Goal: Task Accomplishment & Management: Manage account settings

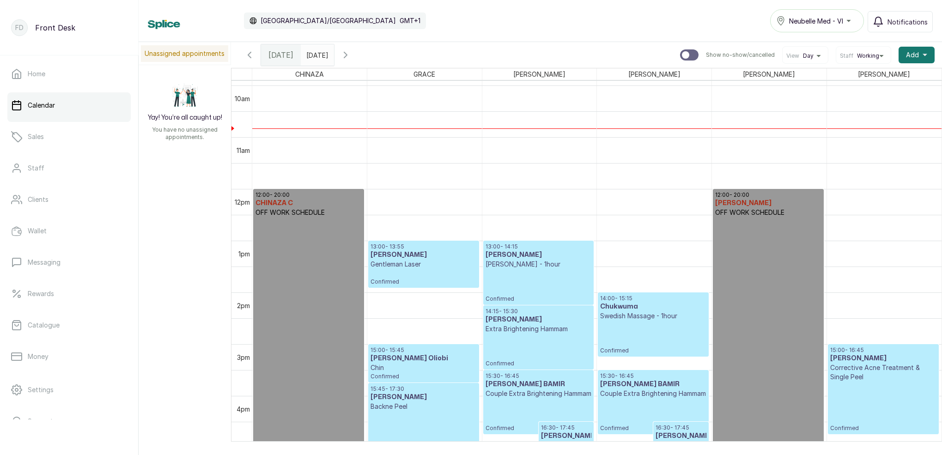
scroll to position [519, 0]
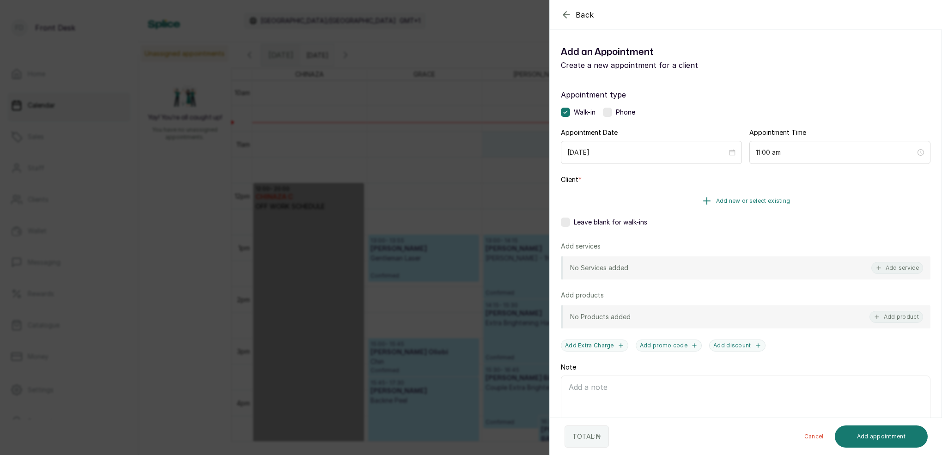
click at [779, 200] on span "Add new or select existing" at bounding box center [753, 200] width 74 height 7
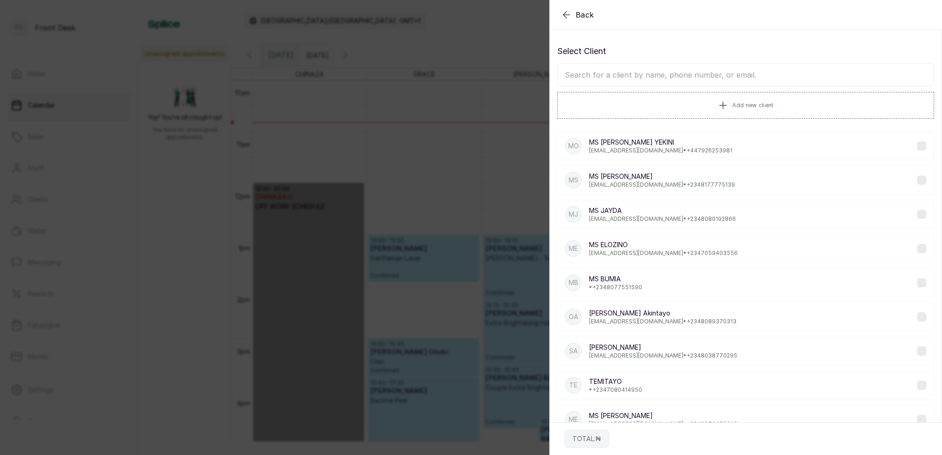
click at [688, 73] on input "text" at bounding box center [745, 74] width 377 height 23
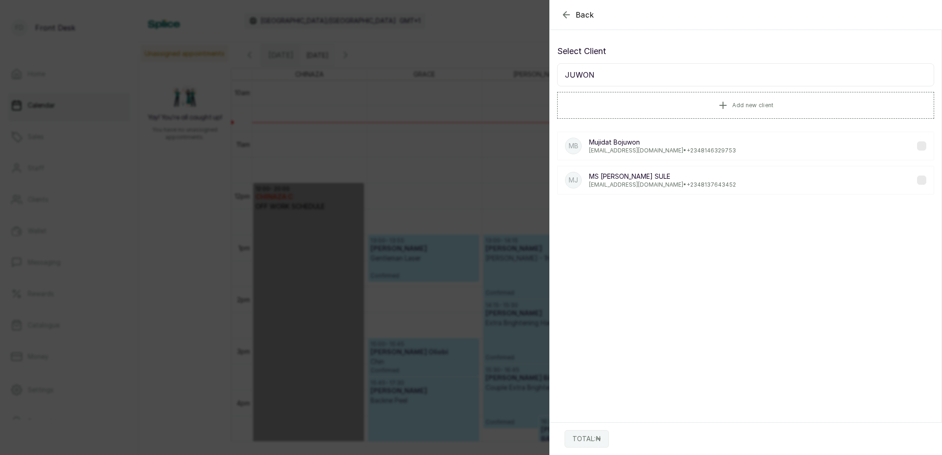
type input "JUWON"
click at [685, 186] on p "[EMAIL_ADDRESS][DOMAIN_NAME] • [PHONE_NUMBER]" at bounding box center [662, 184] width 147 height 7
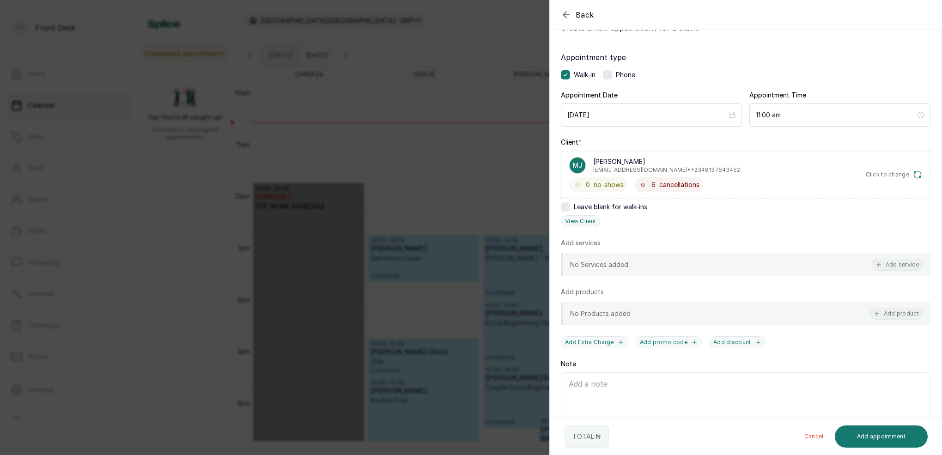
scroll to position [50, 0]
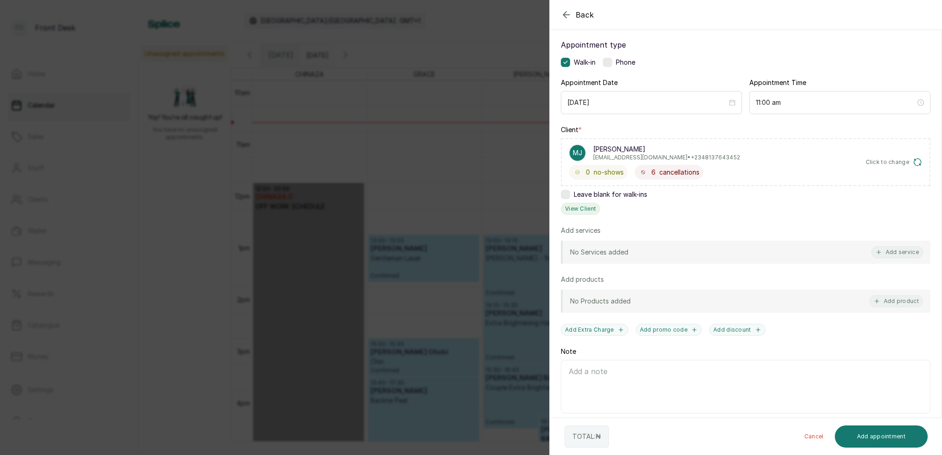
click at [593, 205] on button "View Client" at bounding box center [580, 209] width 39 height 12
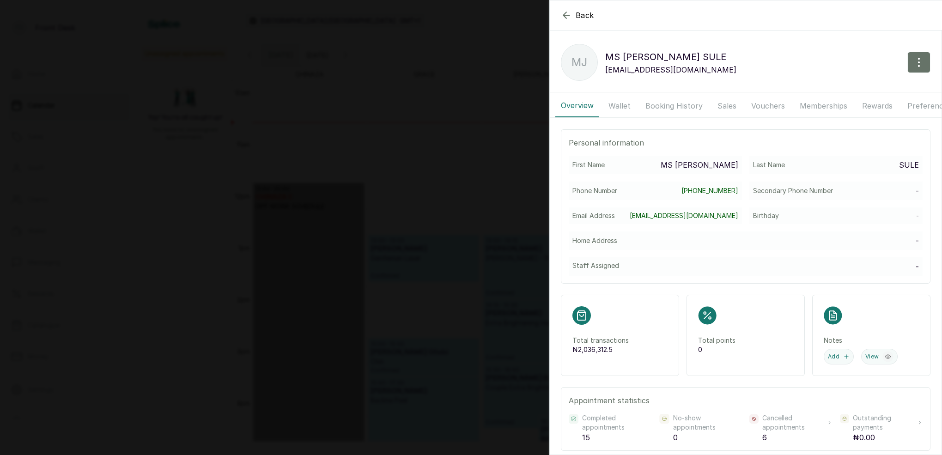
click at [671, 109] on button "Booking History" at bounding box center [674, 105] width 68 height 23
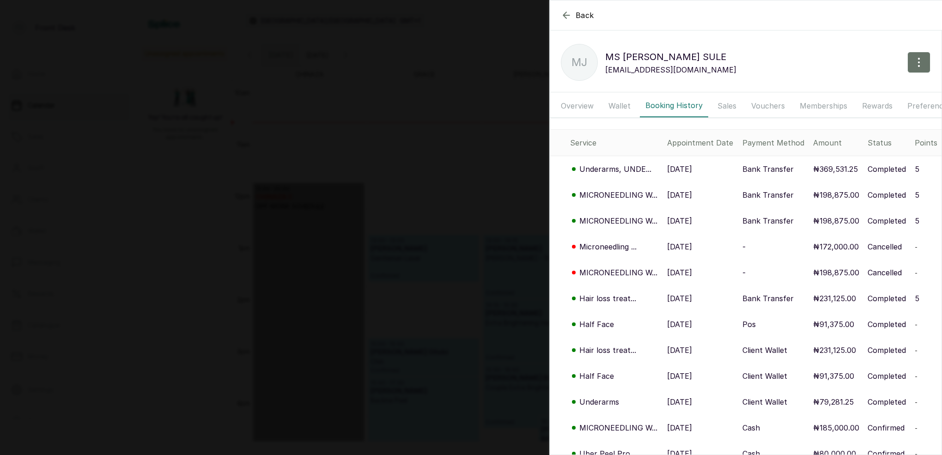
click at [613, 171] on p "Underarms, UNDE..." at bounding box center [615, 168] width 72 height 11
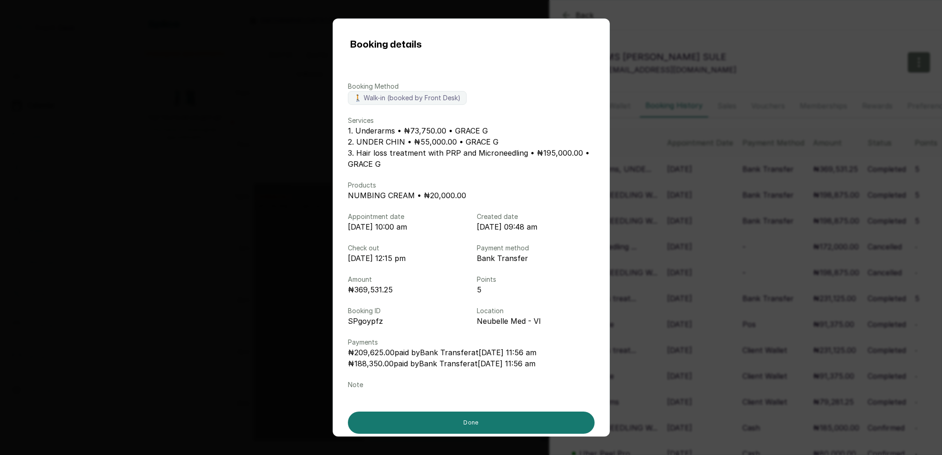
click at [269, 113] on div "Booking details Booking Method 🚶 Walk-in (booked by Front Desk) Services 1. Und…" at bounding box center [471, 227] width 942 height 455
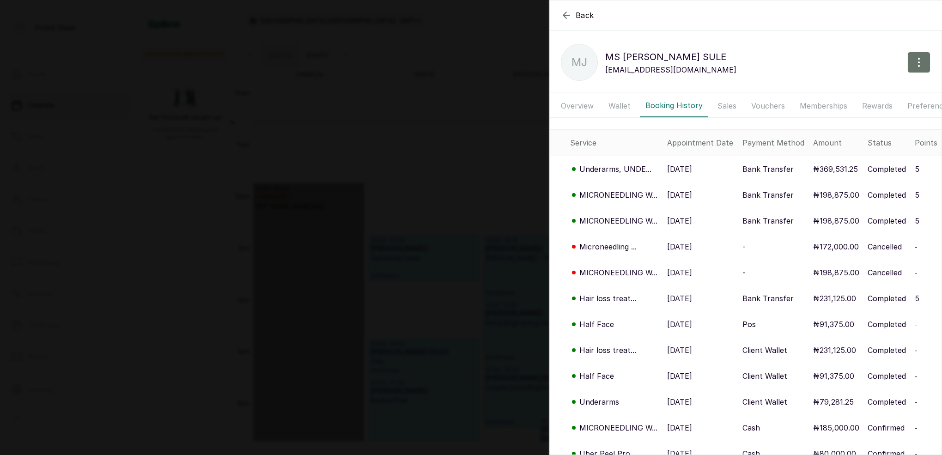
click at [406, 85] on div "Back MS [PERSON_NAME] [PERSON_NAME] [PERSON_NAME] [EMAIL_ADDRESS][DOMAIN_NAME] …" at bounding box center [471, 227] width 942 height 455
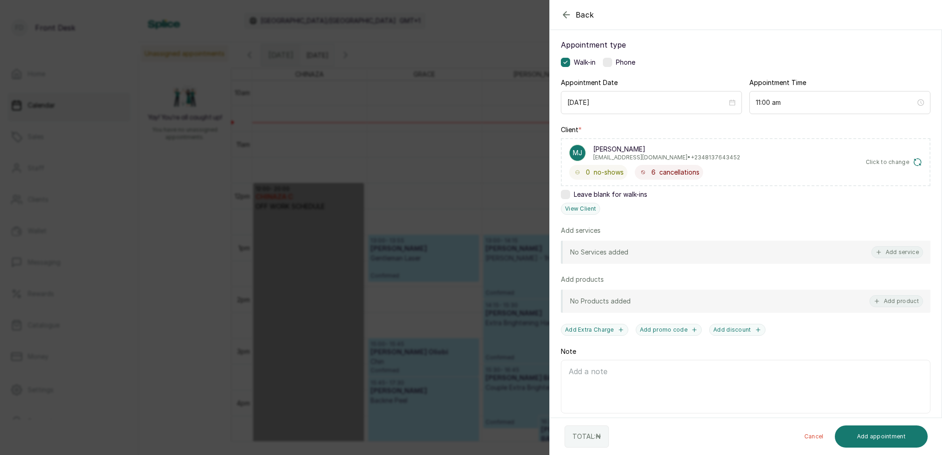
click at [441, 81] on div "Back Add Appointment Add an Appointment Create a new appointment for a client A…" at bounding box center [471, 227] width 942 height 455
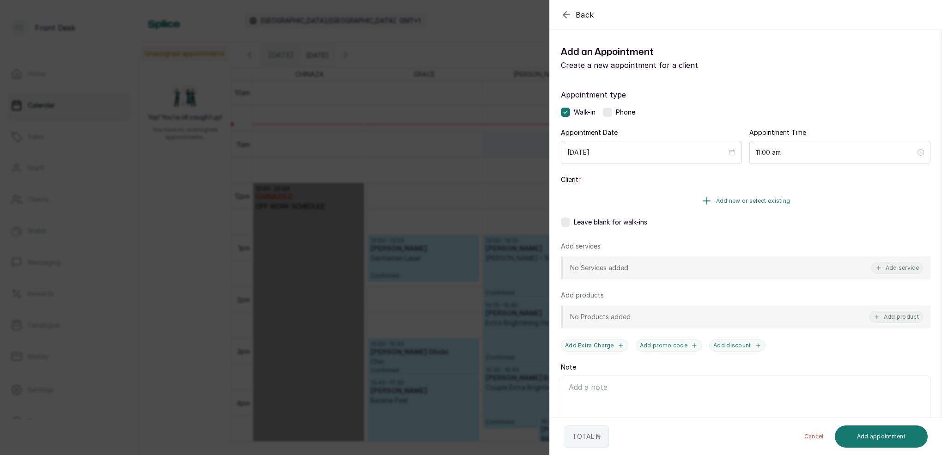
click at [775, 199] on span "Add new or select existing" at bounding box center [753, 200] width 74 height 7
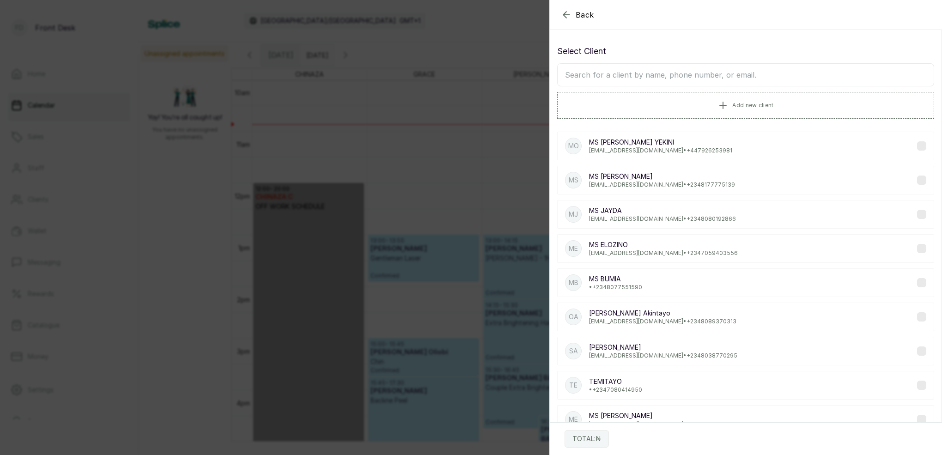
click at [677, 79] on input "text" at bounding box center [745, 74] width 377 height 23
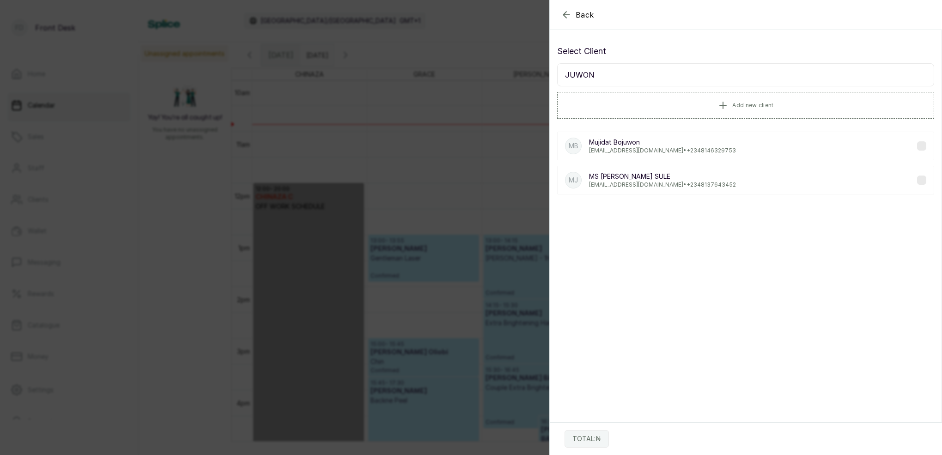
type input "JUWON"
click at [699, 186] on p "[EMAIL_ADDRESS][DOMAIN_NAME] • [PHONE_NUMBER]" at bounding box center [662, 184] width 147 height 7
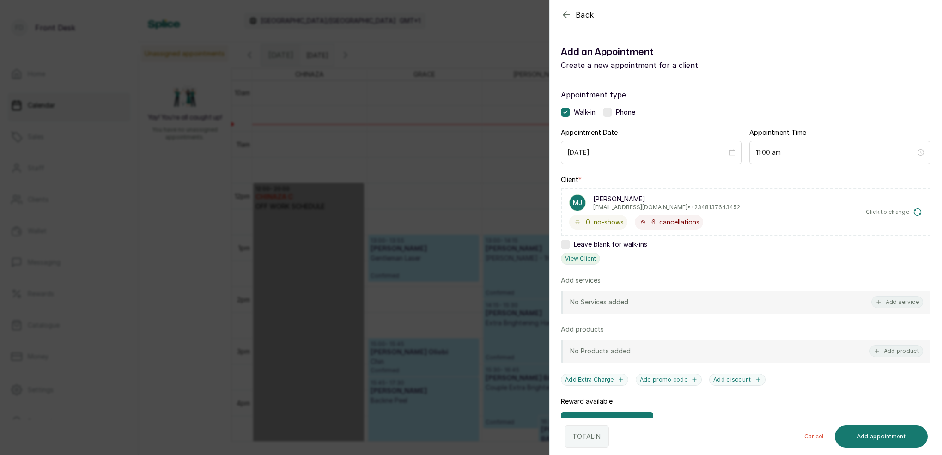
click at [584, 257] on button "View Client" at bounding box center [580, 259] width 39 height 12
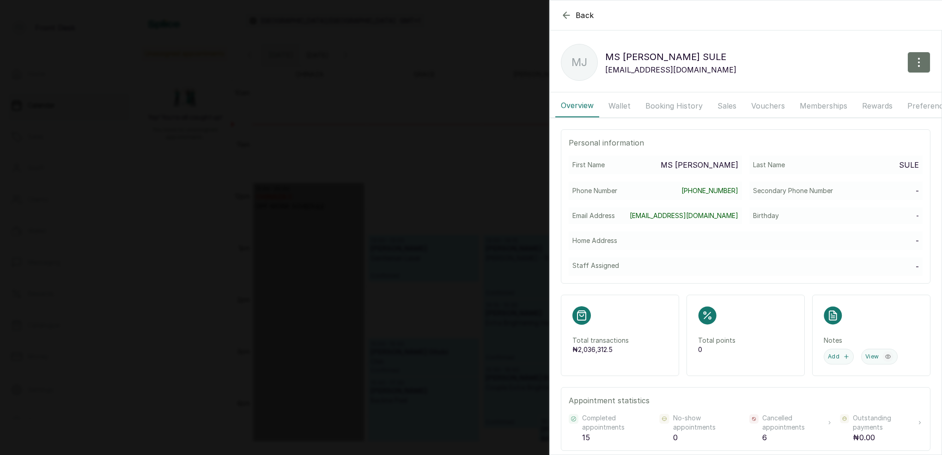
click at [630, 106] on button "Wallet" at bounding box center [619, 105] width 33 height 23
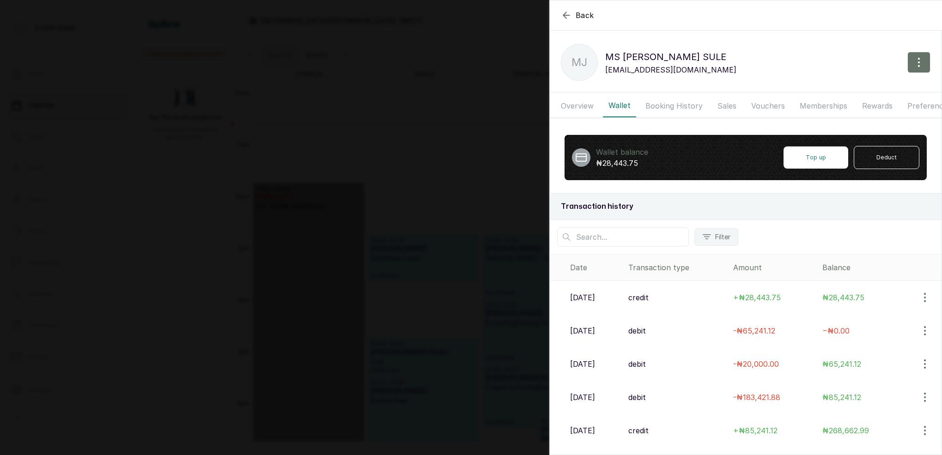
click at [452, 85] on div "Back MS [PERSON_NAME] [PERSON_NAME] [PERSON_NAME] [EMAIL_ADDRESS][DOMAIN_NAME] …" at bounding box center [471, 227] width 942 height 455
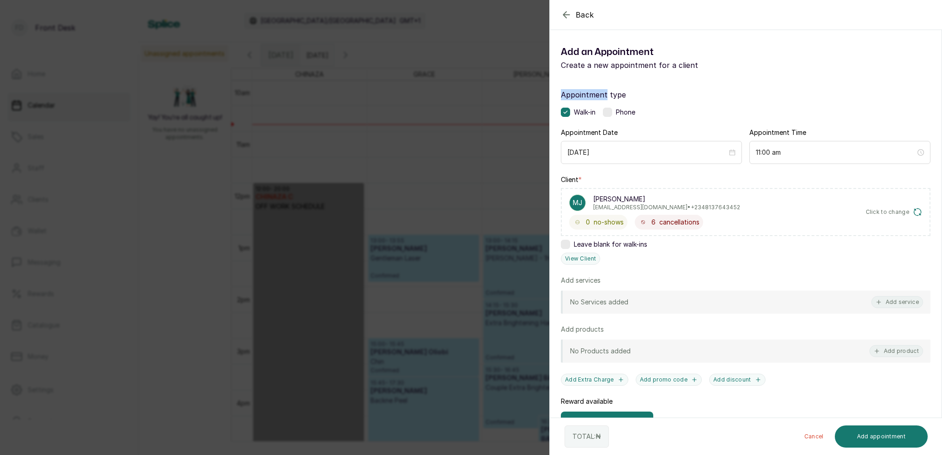
click at [452, 85] on div "Back Add Appointment Add an Appointment Create a new appointment for a client A…" at bounding box center [471, 227] width 942 height 455
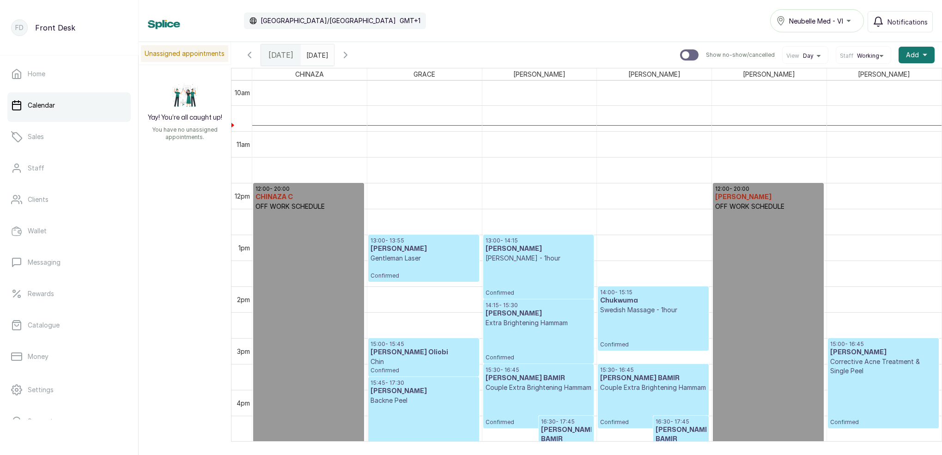
type input "dd/MM/yyyy"
click at [316, 56] on input "dd/MM/yyyy" at bounding box center [308, 53] width 15 height 16
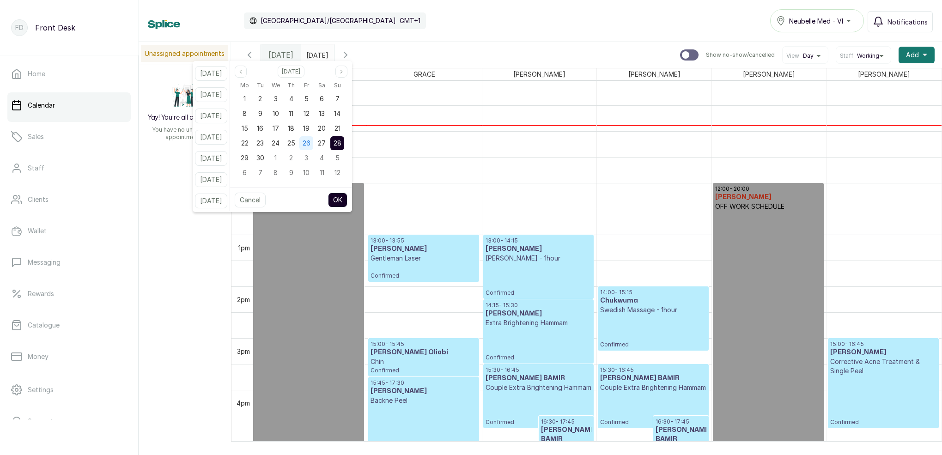
scroll to position [0, 0]
drag, startPoint x: 274, startPoint y: 143, endPoint x: 316, endPoint y: 176, distance: 53.2
click at [264, 143] on span "23" at bounding box center [259, 143] width 7 height 8
click at [345, 194] on button "OK" at bounding box center [337, 200] width 19 height 15
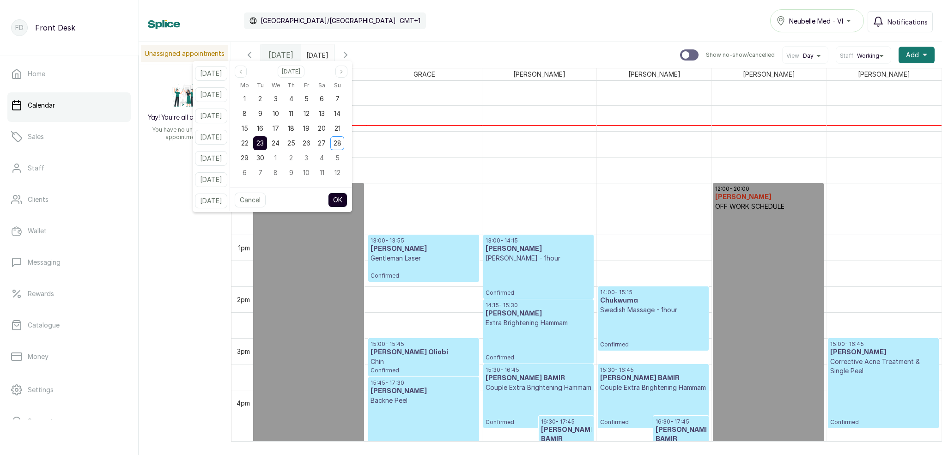
type input "[DATE]"
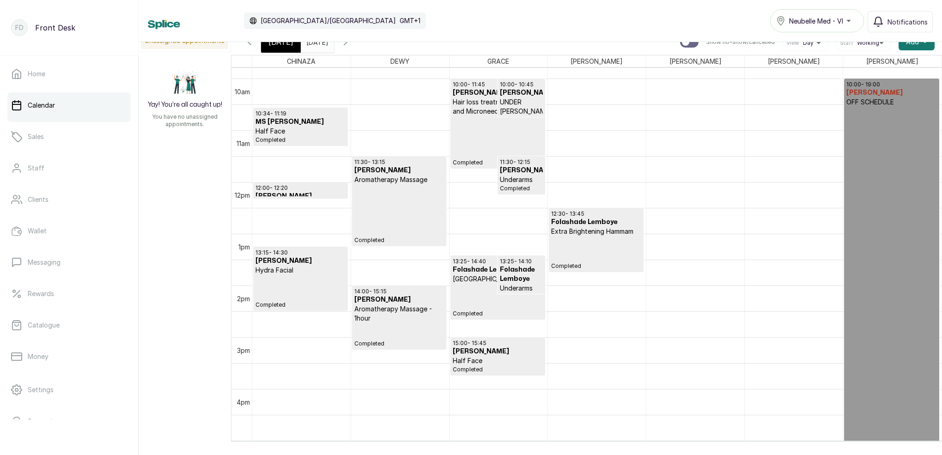
scroll to position [506, 0]
click at [396, 209] on p "Completed" at bounding box center [399, 215] width 90 height 60
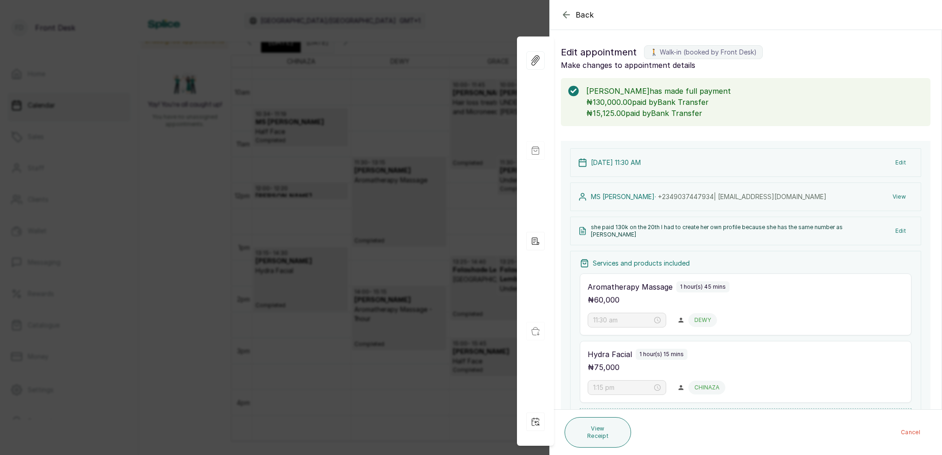
scroll to position [0, 0]
click at [902, 199] on button "View" at bounding box center [899, 196] width 28 height 17
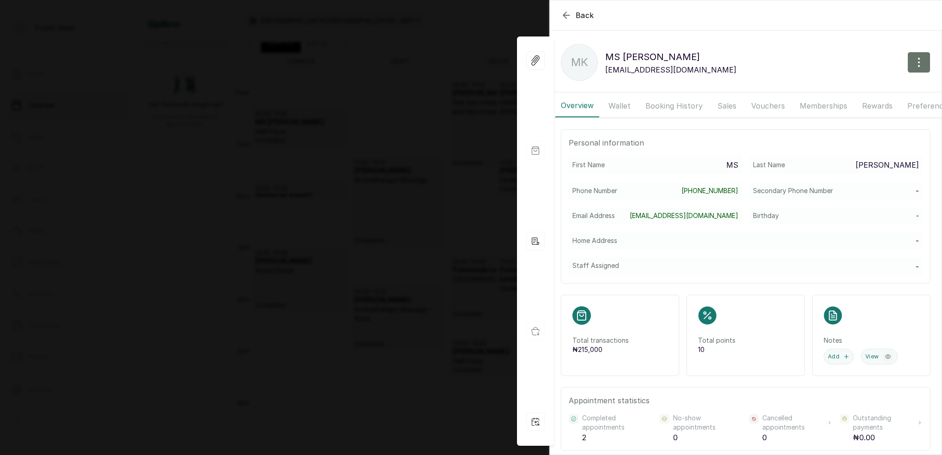
click at [620, 109] on button "Wallet" at bounding box center [619, 105] width 33 height 23
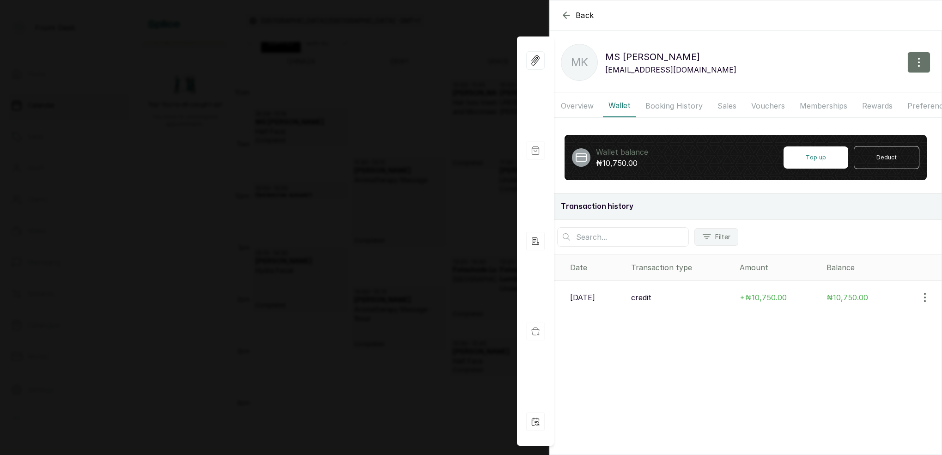
click at [595, 298] on p "[DATE]" at bounding box center [582, 297] width 25 height 11
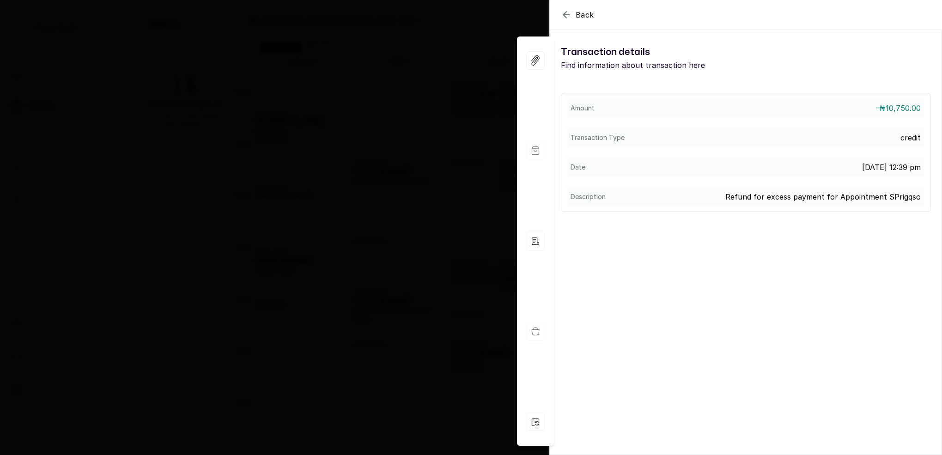
click at [569, 18] on icon "button" at bounding box center [566, 14] width 11 height 11
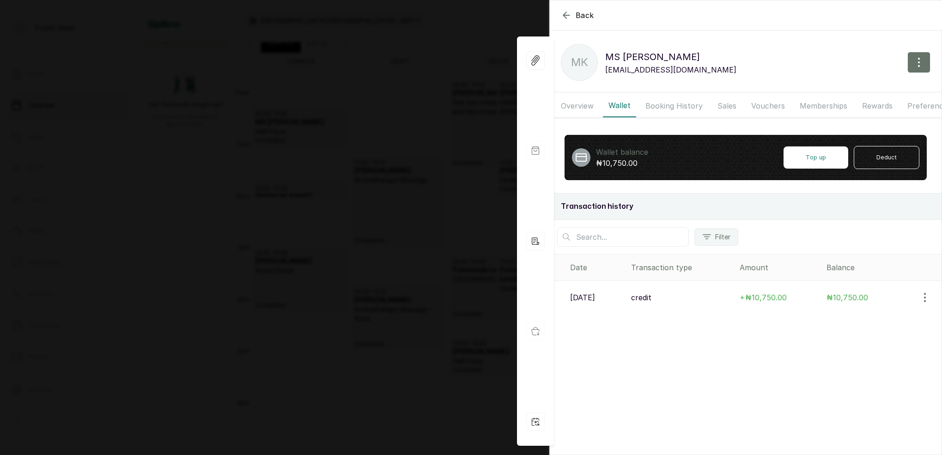
click at [664, 97] on button "Booking History" at bounding box center [674, 105] width 68 height 23
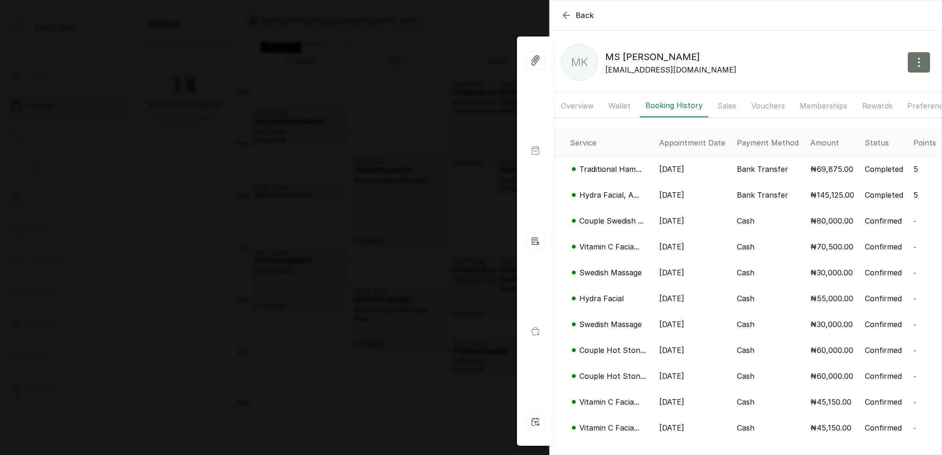
click at [594, 169] on p "Traditional Ham..." at bounding box center [610, 168] width 62 height 11
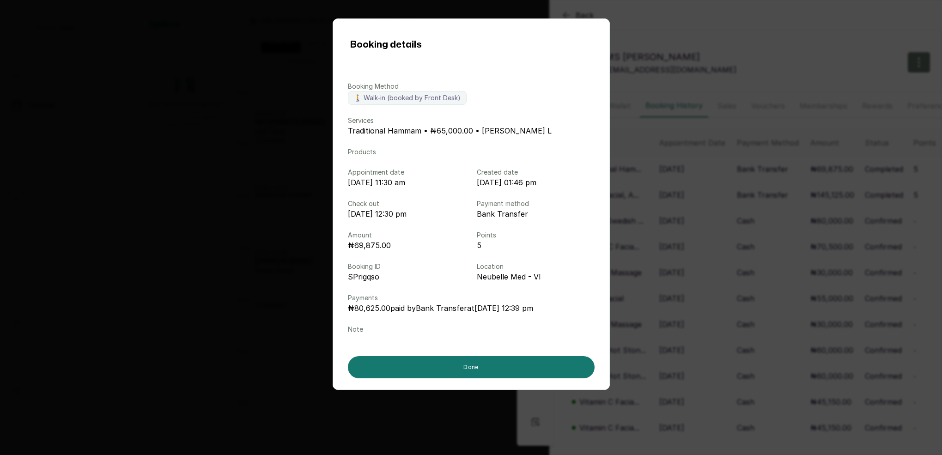
drag, startPoint x: 661, startPoint y: 205, endPoint x: 650, endPoint y: 201, distance: 12.1
click at [661, 205] on div "Booking details Booking Method 🚶 Walk-in (booked by Front Desk) Services Tradit…" at bounding box center [471, 227] width 942 height 455
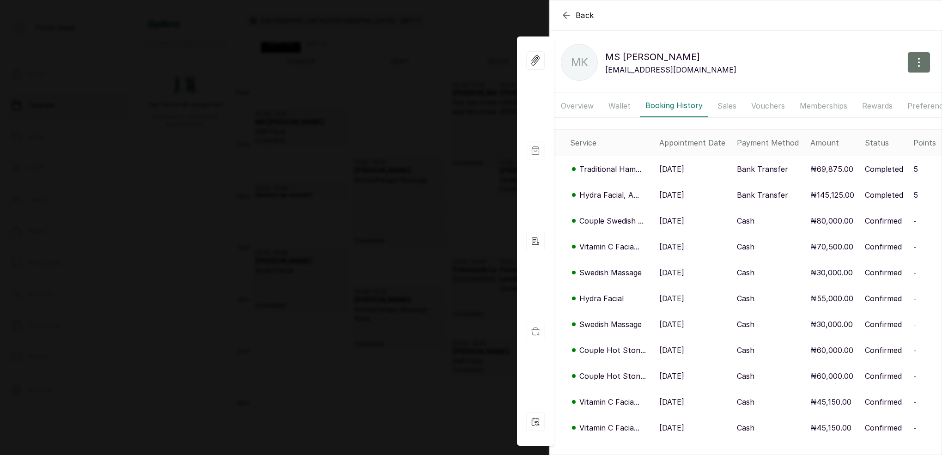
click at [622, 193] on p "Hydra Facial, A..." at bounding box center [609, 194] width 60 height 11
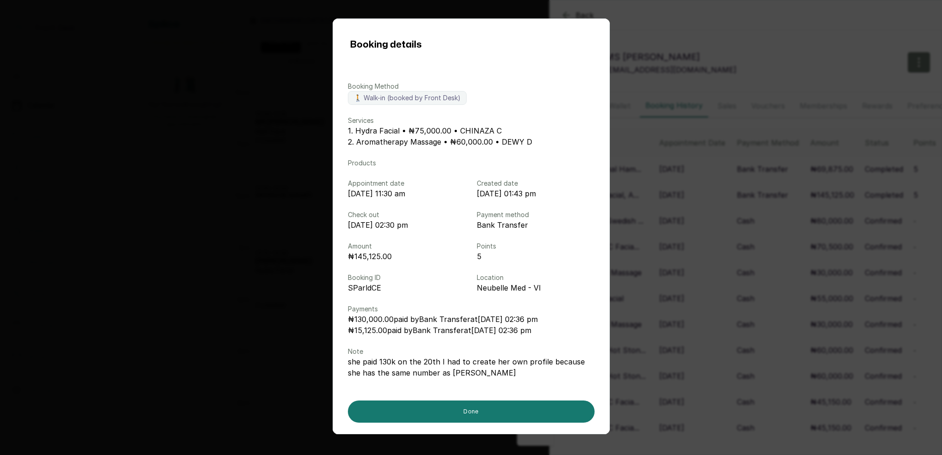
click at [713, 201] on div "Booking details Booking Method 🚶 Walk-in (booked by Front Desk) Services 1. Hyd…" at bounding box center [471, 227] width 942 height 455
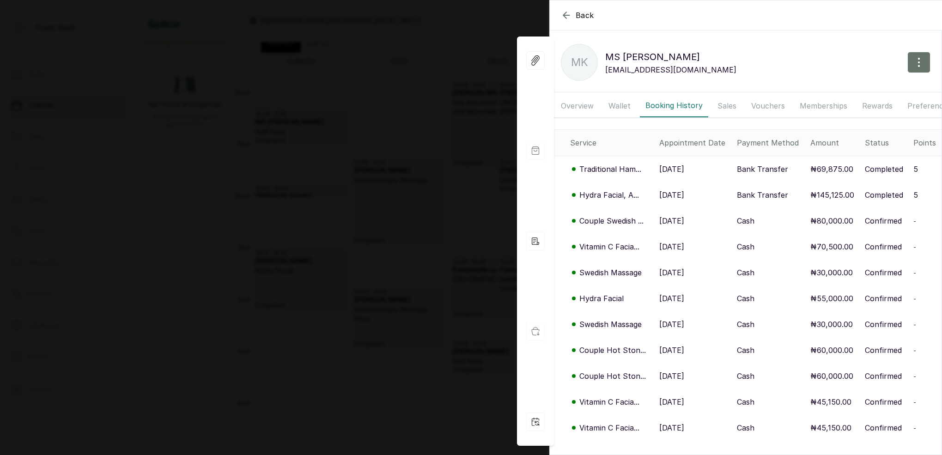
click at [605, 221] on p "Couple Swedish ..." at bounding box center [611, 220] width 64 height 11
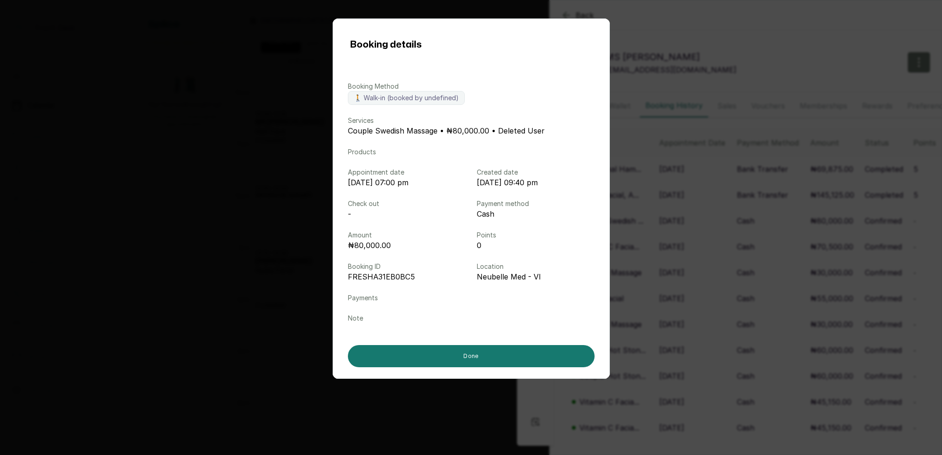
click at [639, 219] on div "Booking details Booking Method 🚶 Walk-in (booked by undefined) Services Couple …" at bounding box center [471, 227] width 942 height 455
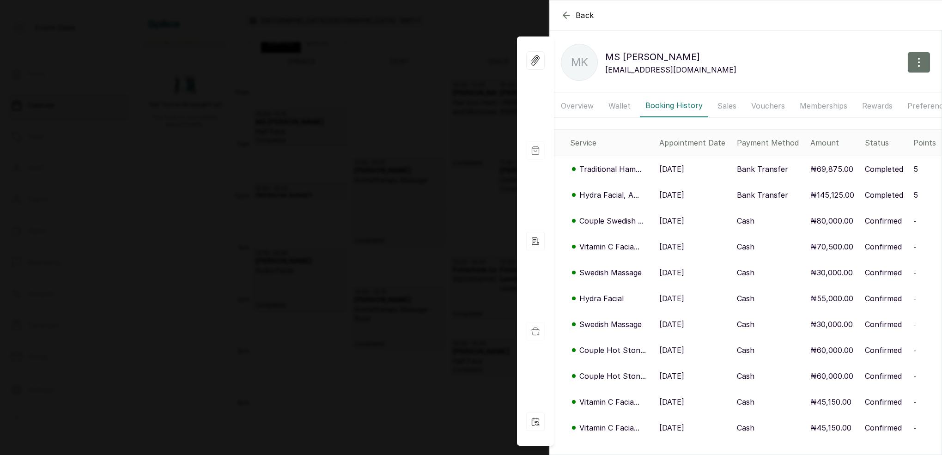
click at [618, 193] on p "Hydra Facial, A..." at bounding box center [609, 194] width 60 height 11
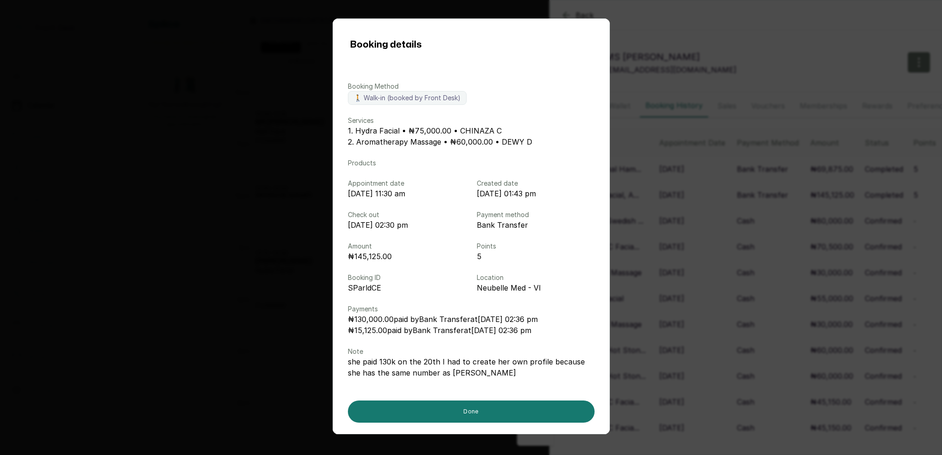
click at [698, 86] on div "Booking details Booking Method 🚶 Walk-in (booked by Front Desk) Services 1. Hyd…" at bounding box center [471, 227] width 942 height 455
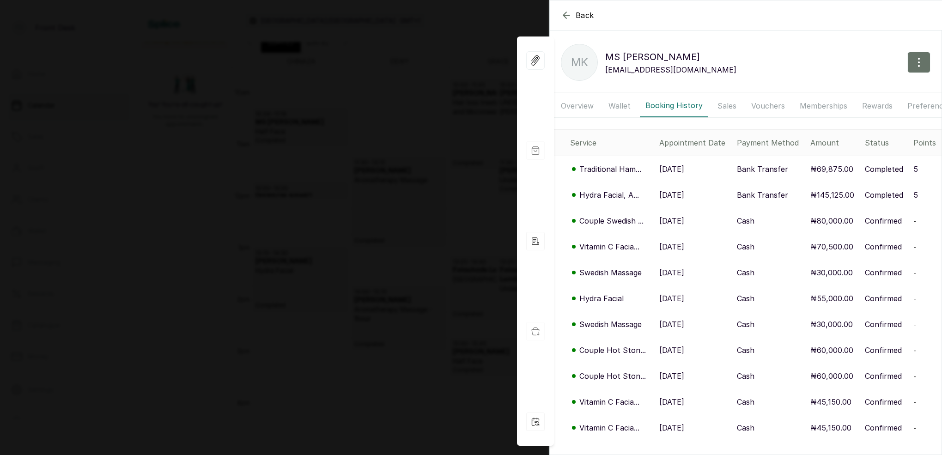
click at [361, 78] on div "Back MS [PERSON_NAME] [PERSON_NAME] [PERSON_NAME][EMAIL_ADDRESS][DOMAIN_NAME] O…" at bounding box center [471, 227] width 942 height 455
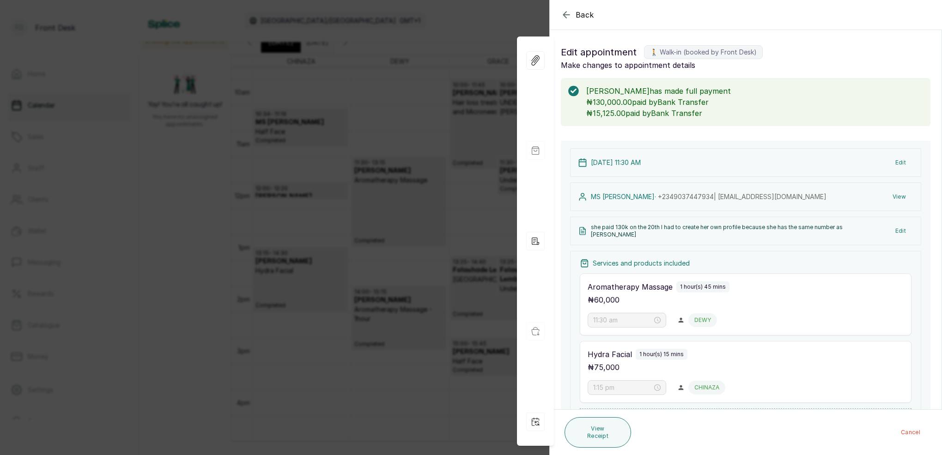
click at [387, 113] on div "Back Appointment Details Edit appointment 🚶 Walk-in (booked by Front Desk) Make…" at bounding box center [471, 227] width 942 height 455
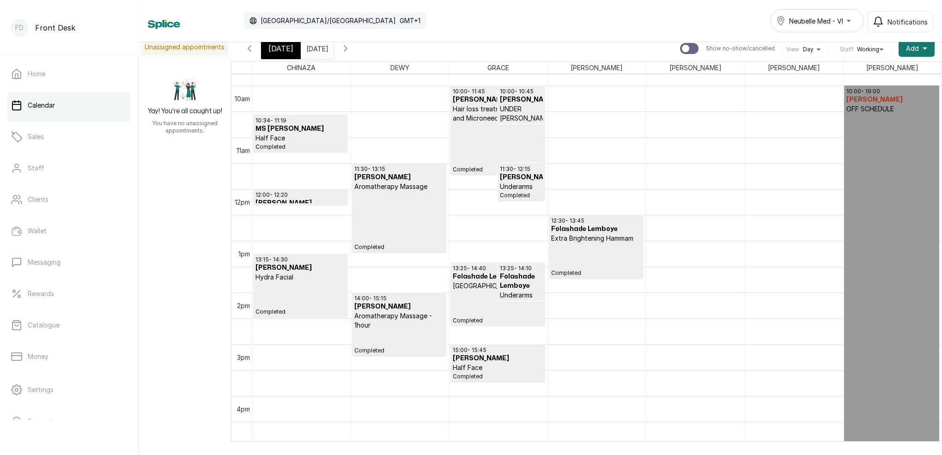
click at [505, 291] on p "Underarms" at bounding box center [521, 295] width 42 height 9
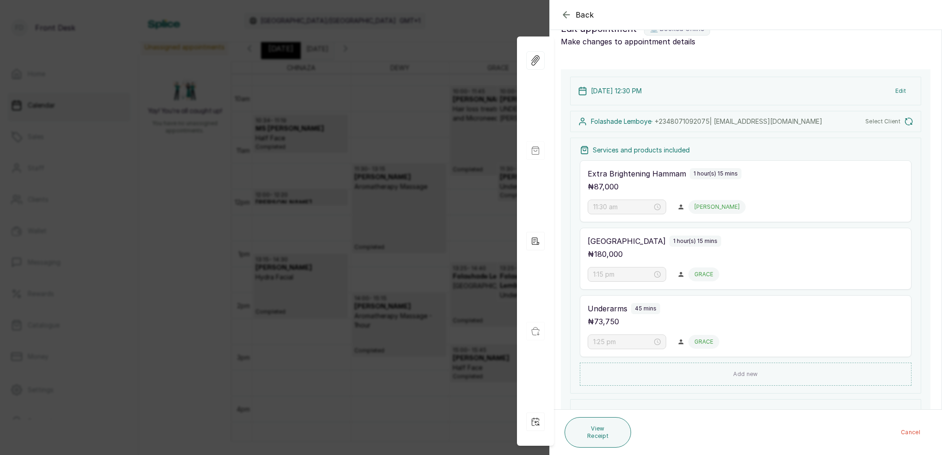
scroll to position [32, 0]
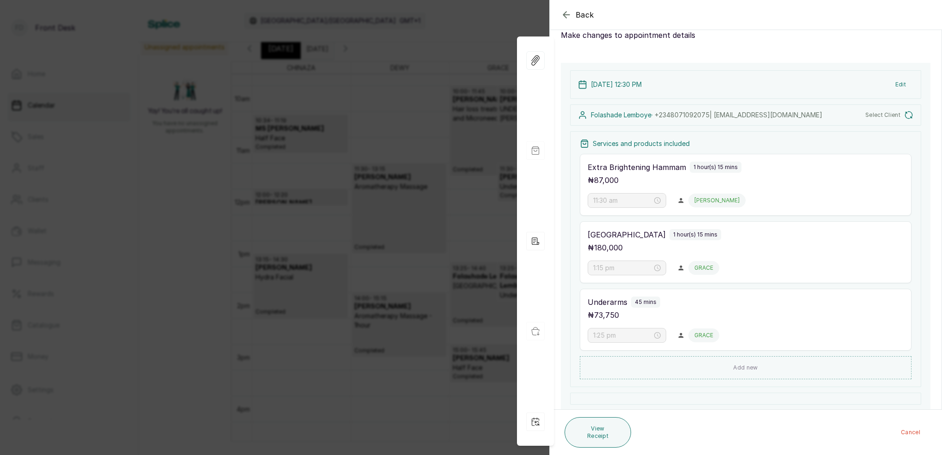
type input "12:30 pm"
type input "1:25 pm"
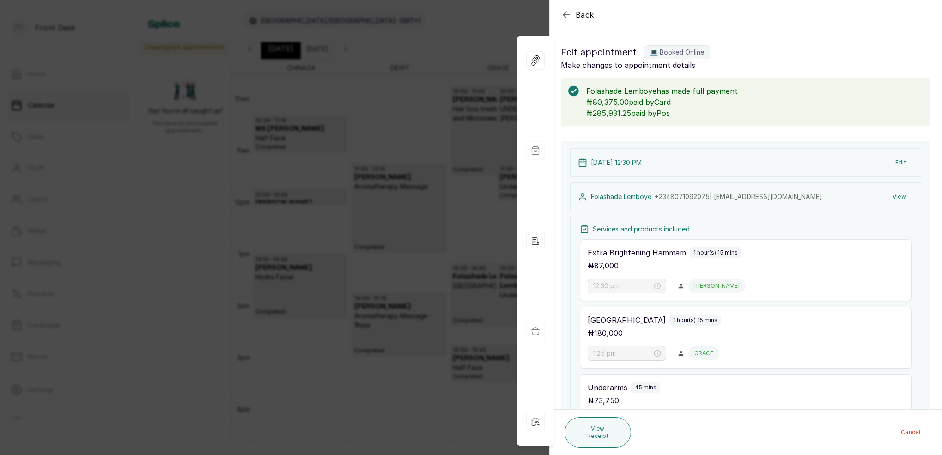
scroll to position [0, 0]
click at [385, 56] on div "Back Appointment Details Edit appointment 💻 Booked Online Make changes to appoi…" at bounding box center [471, 227] width 942 height 455
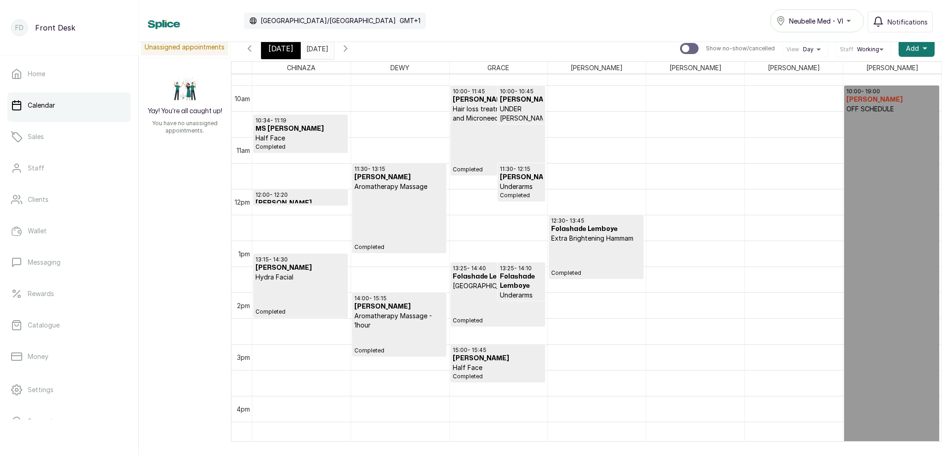
click at [501, 277] on h3 "Folashade Lemboye" at bounding box center [521, 281] width 42 height 18
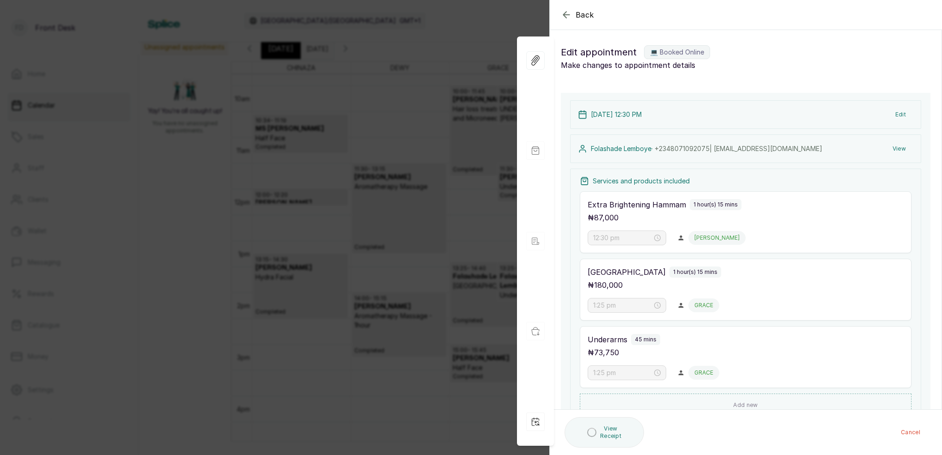
click at [902, 145] on button "View" at bounding box center [899, 148] width 28 height 17
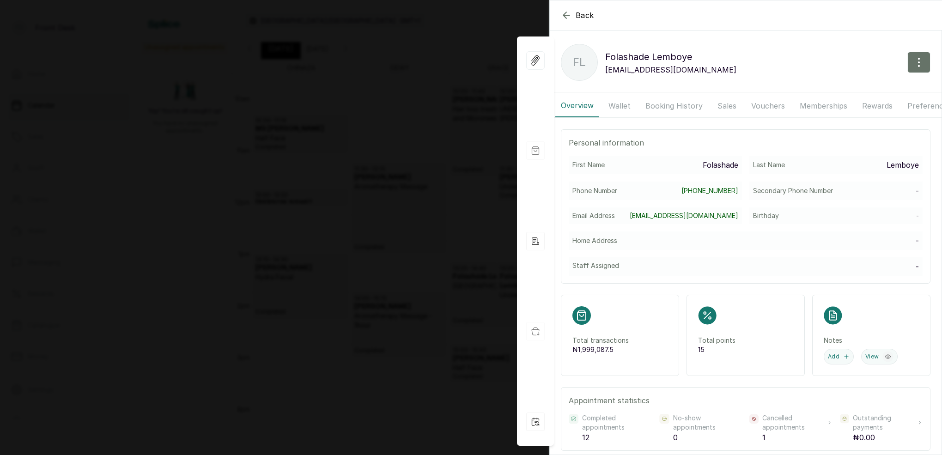
click at [621, 106] on button "Wallet" at bounding box center [619, 105] width 33 height 23
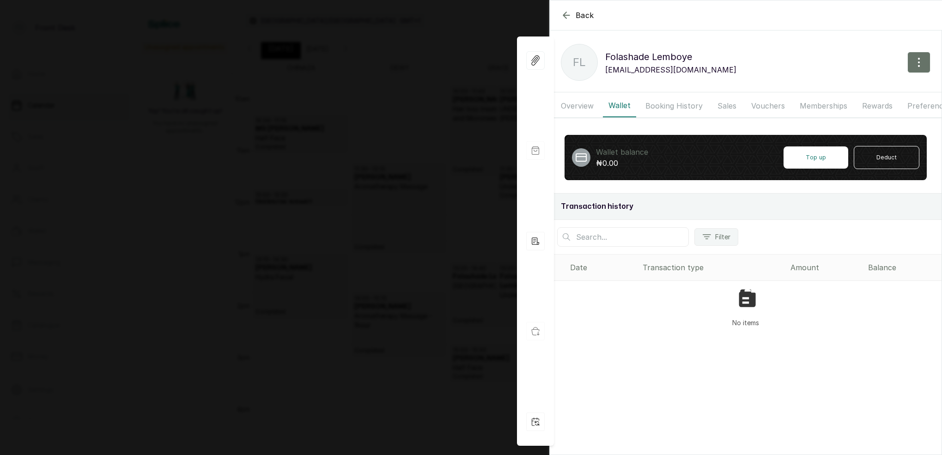
click at [667, 107] on button "Booking History" at bounding box center [674, 105] width 68 height 23
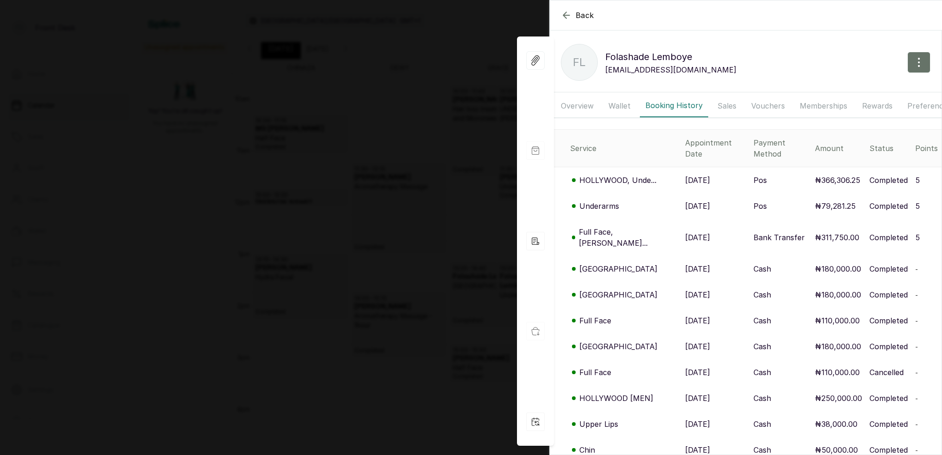
click at [622, 175] on p "HOLLYWOOD, Unde..." at bounding box center [617, 180] width 77 height 11
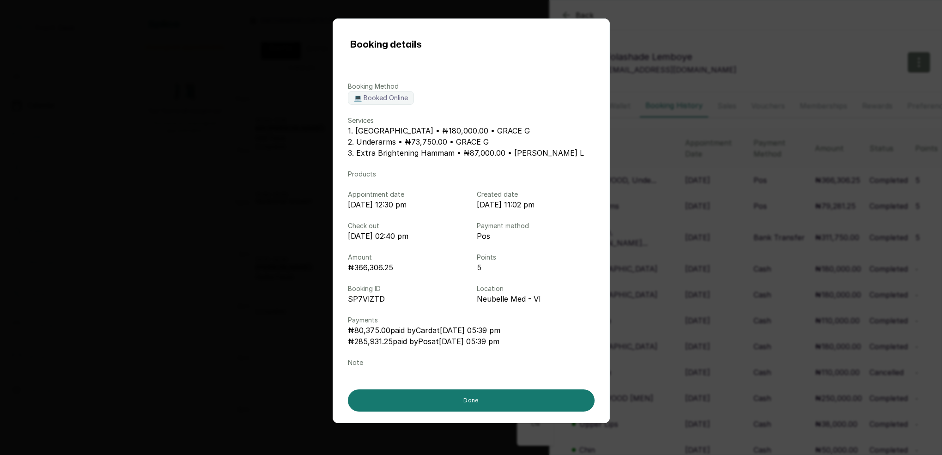
click at [688, 243] on div "Booking details Booking Method 💻 Booked Online Services 1. [GEOGRAPHIC_DATA] • …" at bounding box center [471, 227] width 942 height 455
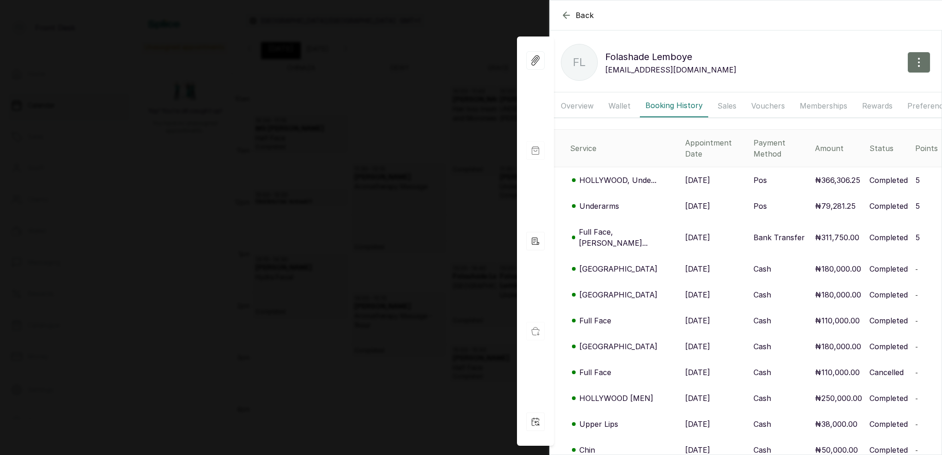
click at [618, 175] on p "HOLLYWOOD, Unde..." at bounding box center [617, 180] width 77 height 11
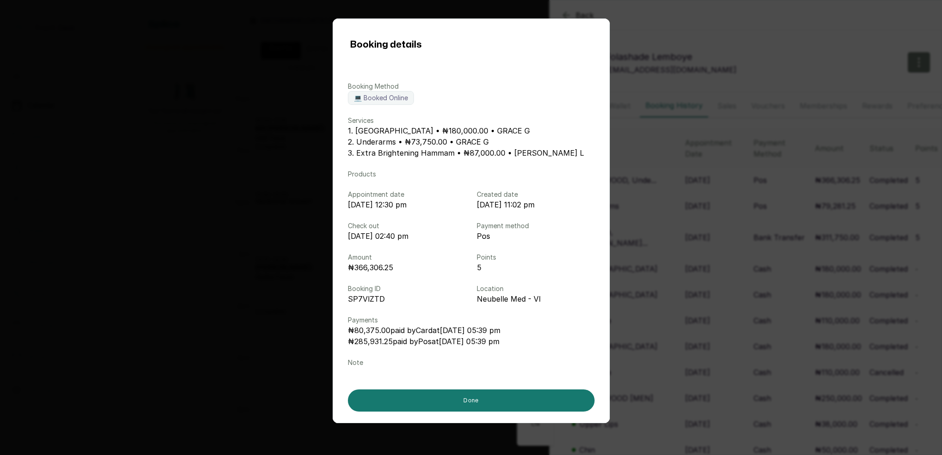
drag, startPoint x: 652, startPoint y: 199, endPoint x: 665, endPoint y: 194, distance: 14.3
click at [652, 199] on div "Booking details Booking Method 💻 Booked Online Services 1. [GEOGRAPHIC_DATA] • …" at bounding box center [471, 227] width 942 height 455
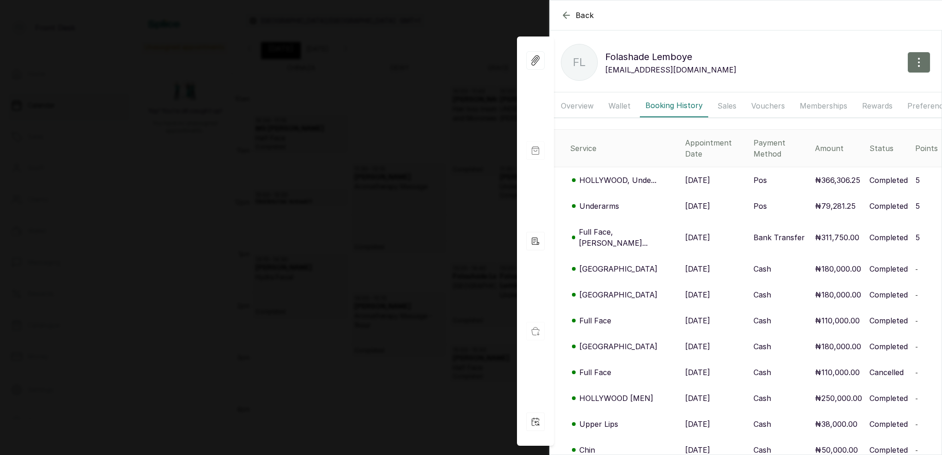
click at [434, 65] on div "Back Folashade Lemboye [GEOGRAPHIC_DATA] Folashade Lemboye [EMAIL_ADDRESS][DOMA…" at bounding box center [471, 227] width 942 height 455
